Goal: Task Accomplishment & Management: Use online tool/utility

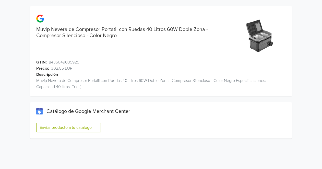
click at [53, 124] on button "Enviar producto a tu catálogo" at bounding box center [68, 127] width 65 height 10
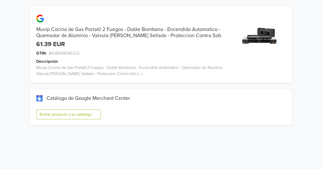
click at [93, 112] on button "Enviar producto a tu catálogo" at bounding box center [68, 114] width 65 height 10
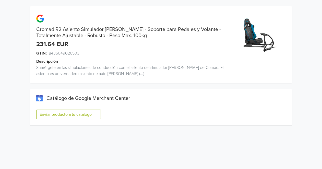
click at [72, 115] on button "Enviar producto a tu catálogo" at bounding box center [68, 114] width 65 height 10
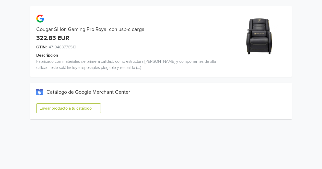
click at [90, 112] on button "Enviar producto a tu catálogo" at bounding box center [68, 108] width 65 height 10
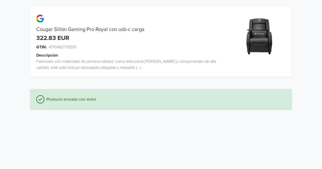
click at [87, 109] on div "Producto enviado con éxito!" at bounding box center [161, 99] width 262 height 20
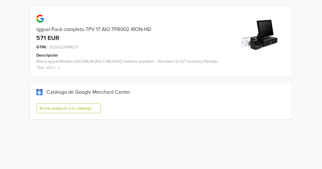
click at [94, 109] on button "Enviar producto a tu catálogo" at bounding box center [68, 108] width 65 height 10
